Goal: Task Accomplishment & Management: Use online tool/utility

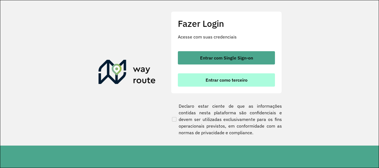
scroll to position [364, 0]
click at [210, 82] on span "Entrar como terceiro" at bounding box center [227, 80] width 42 height 4
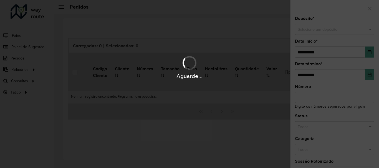
scroll to position [364, 0]
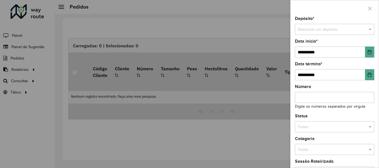
click at [25, 80] on div at bounding box center [189, 84] width 379 height 168
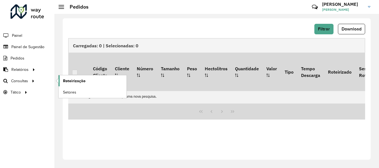
click at [68, 82] on span "Roteirização" at bounding box center [74, 81] width 22 height 6
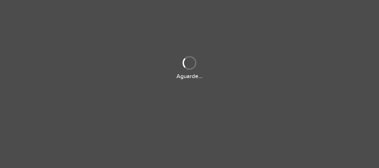
scroll to position [364, 0]
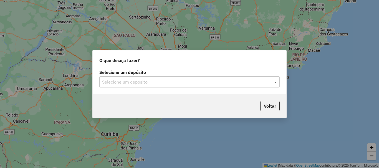
click at [276, 81] on span at bounding box center [276, 82] width 7 height 7
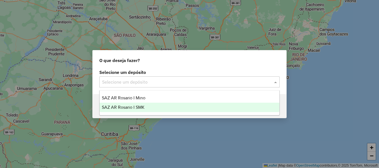
click at [131, 108] on span "SAZ AR Rosario I SMK" at bounding box center [123, 107] width 43 height 5
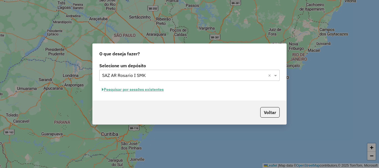
click at [128, 89] on button "Pesquisar por sessões existentes" at bounding box center [132, 89] width 67 height 9
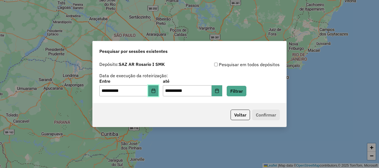
click at [156, 93] on icon "Choose Date" at bounding box center [153, 91] width 4 height 4
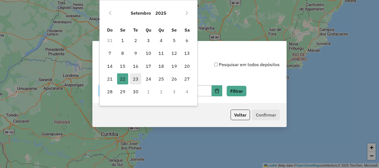
click at [134, 79] on span "23" at bounding box center [135, 79] width 11 height 11
type input "**********"
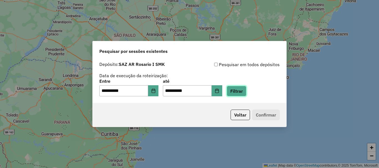
click at [246, 92] on button "Filtrar" at bounding box center [237, 91] width 20 height 11
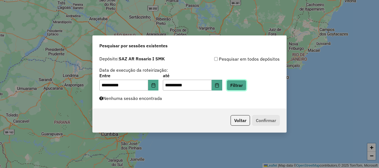
click at [246, 87] on button "Filtrar" at bounding box center [237, 85] width 20 height 11
click at [239, 86] on button "Filtrar" at bounding box center [237, 85] width 20 height 11
click at [245, 85] on button "Filtrar" at bounding box center [237, 85] width 20 height 11
click at [239, 82] on button "Filtrar" at bounding box center [237, 85] width 20 height 11
click at [243, 86] on button "Filtrar" at bounding box center [237, 85] width 20 height 11
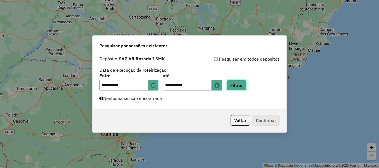
click at [246, 87] on button "Filtrar" at bounding box center [237, 85] width 20 height 11
click at [242, 86] on button "Filtrar" at bounding box center [237, 85] width 20 height 11
click at [246, 83] on button "Filtrar" at bounding box center [237, 85] width 20 height 11
click at [246, 87] on button "Filtrar" at bounding box center [237, 85] width 20 height 11
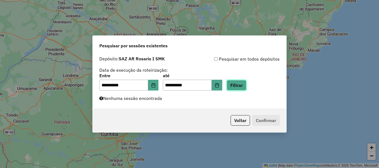
click at [246, 84] on button "Filtrar" at bounding box center [237, 85] width 20 height 11
click at [244, 87] on button "Filtrar" at bounding box center [237, 85] width 20 height 11
click at [243, 84] on button "Filtrar" at bounding box center [237, 85] width 20 height 11
click at [246, 88] on button "Filtrar" at bounding box center [237, 85] width 20 height 11
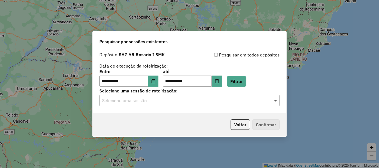
click at [274, 100] on span at bounding box center [276, 100] width 7 height 7
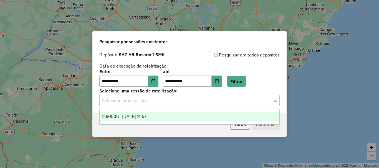
click at [143, 116] on span "1280506 - 23/09/2025 14:57" at bounding box center [124, 116] width 45 height 5
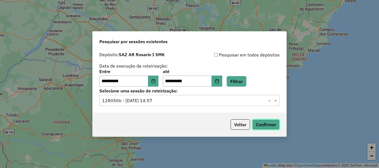
click at [268, 126] on button "Confirmar" at bounding box center [265, 125] width 27 height 11
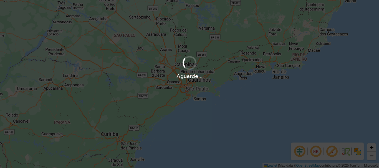
scroll to position [364, 0]
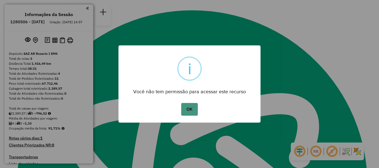
click at [188, 111] on button "OK" at bounding box center [189, 109] width 16 height 13
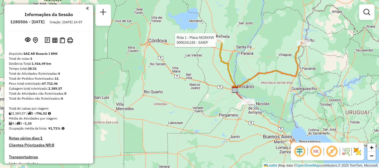
select select "**********"
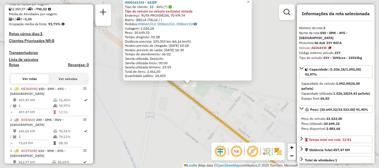
scroll to position [135, 0]
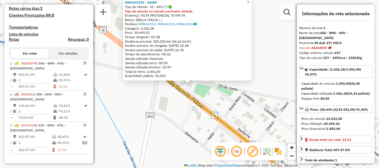
click at [239, 103] on div "0000141193 - SAIEP Tipo de cliente: 32 - AYG (^) Tipo do veículo ou veículo exc…" at bounding box center [189, 84] width 379 height 168
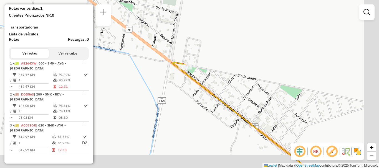
drag, startPoint x: 243, startPoint y: 81, endPoint x: 222, endPoint y: 68, distance: 25.1
click at [223, 69] on div "Janela de atendimento Grade de atendimento Capacidade Transportadoras Veículos …" at bounding box center [189, 84] width 379 height 168
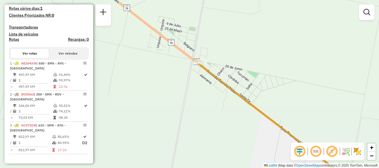
drag, startPoint x: 275, startPoint y: 87, endPoint x: 216, endPoint y: 66, distance: 62.4
click at [216, 66] on div "Janela de atendimento Grade de atendimento Capacidade Transportadoras Veículos …" at bounding box center [189, 84] width 379 height 168
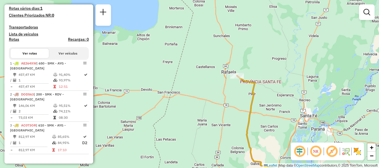
drag, startPoint x: 219, startPoint y: 62, endPoint x: 214, endPoint y: 53, distance: 10.8
click at [214, 54] on div "Janela de atendimento Grade de atendimento Capacidade Transportadoras Veículos …" at bounding box center [189, 84] width 379 height 168
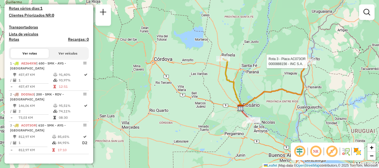
select select "**********"
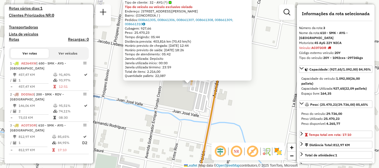
click at [239, 104] on div "0000888156 - INC S.A. Tipo de cliente: 32 - AYG (^) Tipo do veículo ou veículo …" at bounding box center [189, 84] width 379 height 168
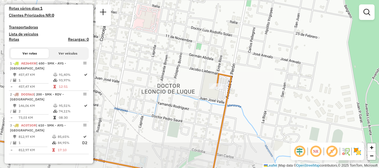
drag, startPoint x: 221, startPoint y: 111, endPoint x: 236, endPoint y: 56, distance: 57.7
click at [235, 58] on div "Janela de atendimento Grade de atendimento Capacidade Transportadoras Veículos …" at bounding box center [189, 84] width 379 height 168
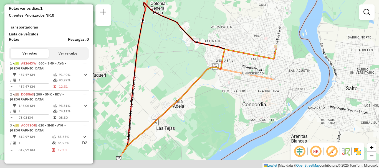
drag, startPoint x: 162, startPoint y: 104, endPoint x: 223, endPoint y: 72, distance: 68.5
click at [223, 72] on div "Janela de atendimento Grade de atendimento Capacidade Transportadoras Veículos …" at bounding box center [189, 84] width 379 height 168
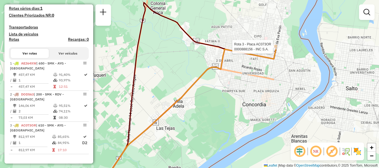
select select "**********"
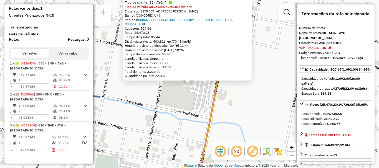
click at [204, 101] on div "0000888156 - INC S.A. Tipo de cliente: 32 - AYG (^) Tipo do veículo ou veículo …" at bounding box center [189, 84] width 379 height 168
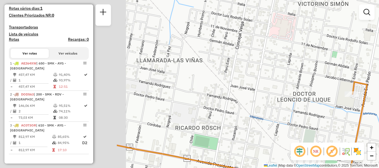
drag, startPoint x: 151, startPoint y: 97, endPoint x: 306, endPoint y: 98, distance: 154.9
click at [306, 98] on div "Janela de atendimento Grade de atendimento Capacidade Transportadoras Veículos …" at bounding box center [189, 84] width 379 height 168
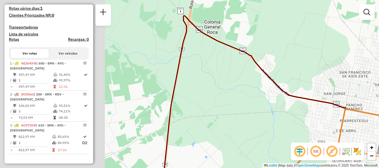
drag, startPoint x: 240, startPoint y: 96, endPoint x: 379, endPoint y: 104, distance: 138.7
click at [379, 104] on div "Janela de atendimento Grade de atendimento Capacidade Transportadoras Veículos …" at bounding box center [189, 84] width 379 height 168
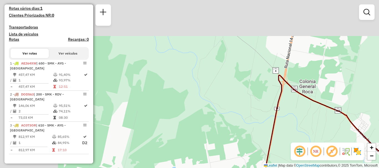
drag, startPoint x: 328, startPoint y: 134, endPoint x: 333, endPoint y: 135, distance: 5.6
click at [334, 136] on div "Janela de atendimento Grade de atendimento Capacidade Transportadoras Veículos …" at bounding box center [189, 84] width 379 height 168
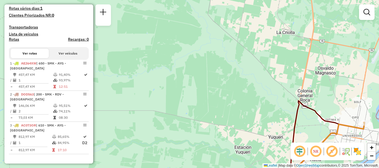
drag, startPoint x: 292, startPoint y: 114, endPoint x: 277, endPoint y: 51, distance: 64.1
click at [277, 54] on div "Janela de atendimento Grade de atendimento Capacidade Transportadoras Veículos …" at bounding box center [189, 84] width 379 height 168
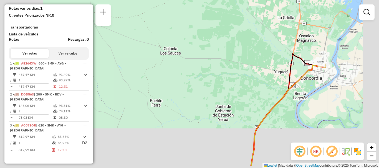
drag, startPoint x: 264, startPoint y: 118, endPoint x: 269, endPoint y: 54, distance: 64.3
click at [269, 64] on icon at bounding box center [288, 115] width 75 height 102
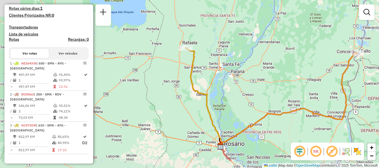
drag, startPoint x: 239, startPoint y: 132, endPoint x: 320, endPoint y: 108, distance: 84.2
click at [320, 108] on div "Janela de atendimento Grade de atendimento Capacidade Transportadoras Veículos …" at bounding box center [189, 84] width 379 height 168
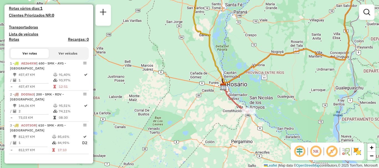
drag, startPoint x: 234, startPoint y: 57, endPoint x: 236, endPoint y: 35, distance: 22.9
click at [236, 35] on div "Janela de atendimento Grade de atendimento Capacidade Transportadoras Veículos …" at bounding box center [189, 84] width 379 height 168
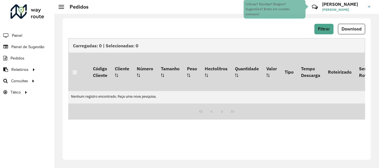
scroll to position [364, 0]
